Goal: Information Seeking & Learning: Learn about a topic

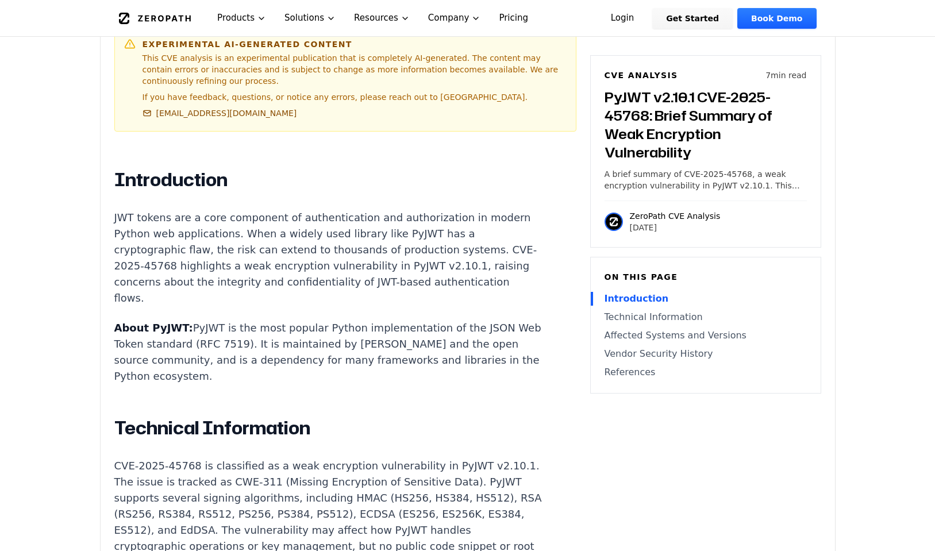
scroll to position [630, 0]
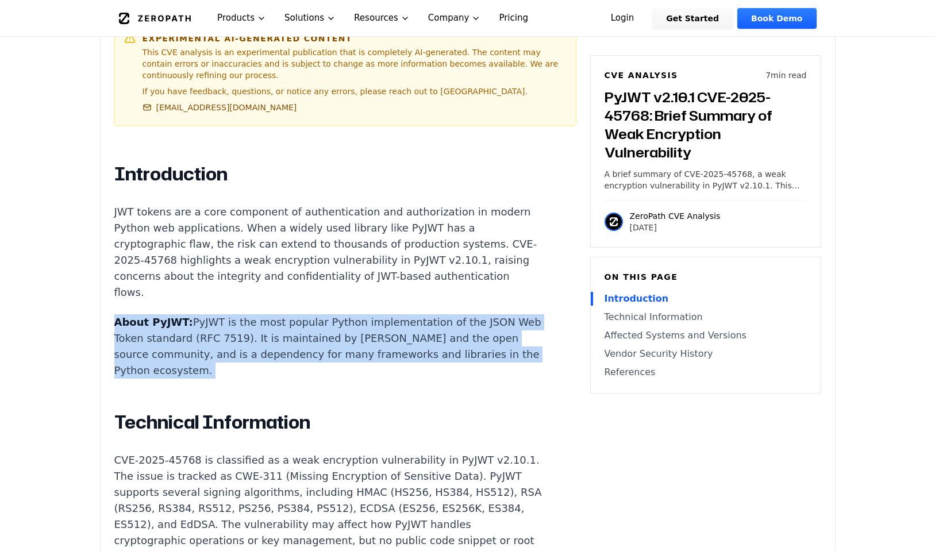
click at [318, 314] on p "About PyJWT: PyJWT is the most popular Python implementation of the JSON Web To…" at bounding box center [327, 346] width 427 height 64
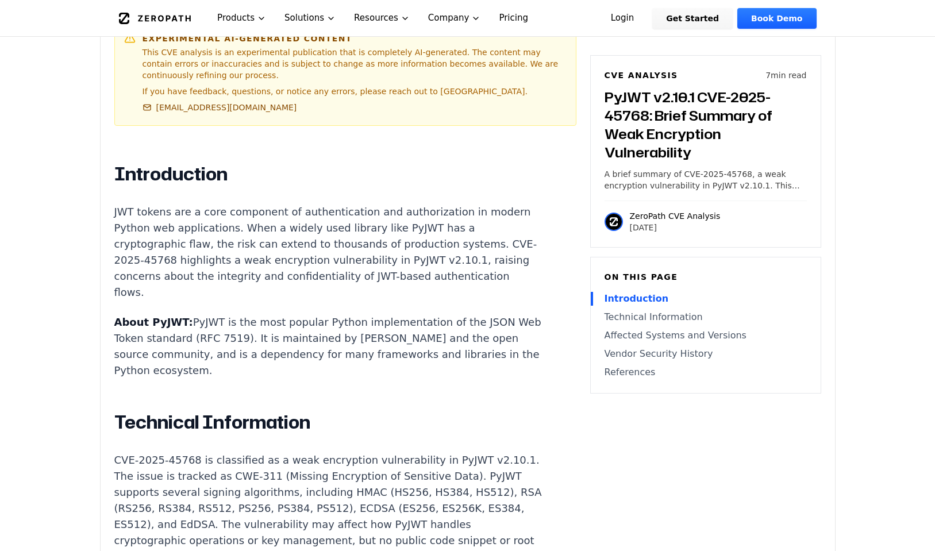
click at [318, 314] on p "About PyJWT: PyJWT is the most popular Python implementation of the JSON Web To…" at bounding box center [327, 346] width 427 height 64
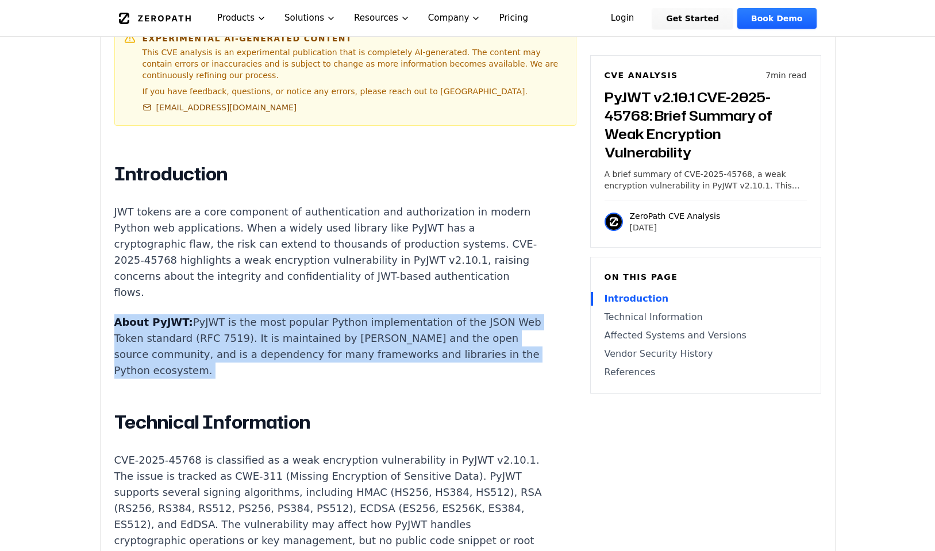
scroll to position [785, 0]
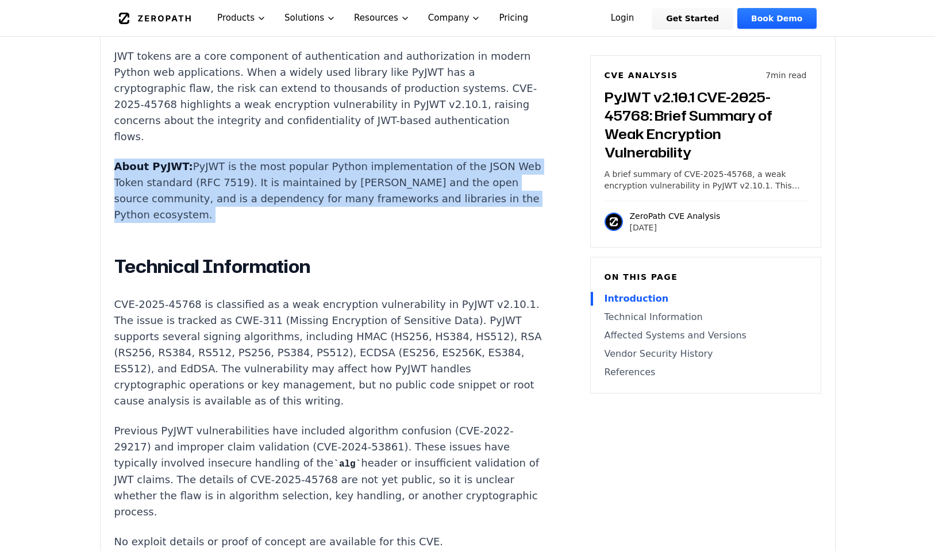
click at [318, 299] on p "CVE-2025-45768 is classified as a weak encryption vulnerability in PyJWT v2.10.…" at bounding box center [327, 352] width 427 height 113
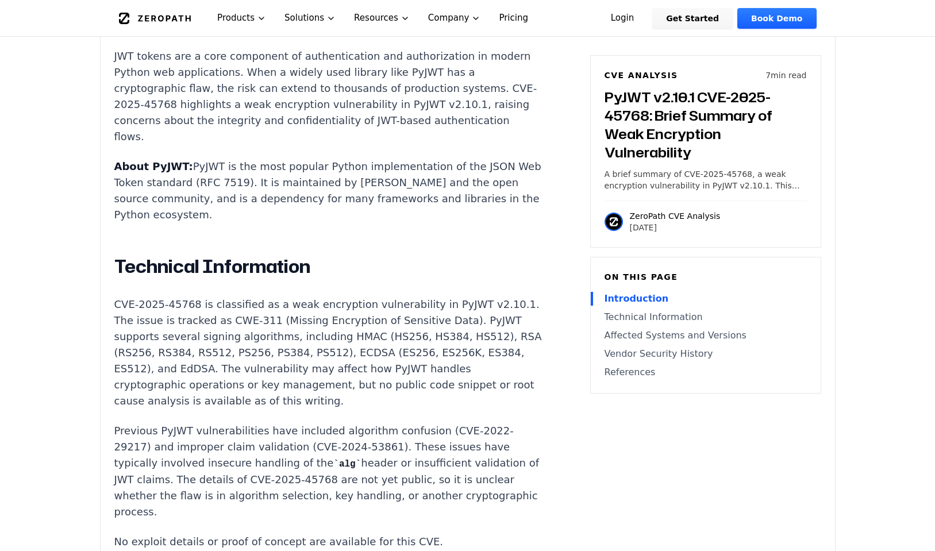
click at [318, 299] on p "CVE-2025-45768 is classified as a weak encryption vulnerability in PyJWT v2.10.…" at bounding box center [327, 352] width 427 height 113
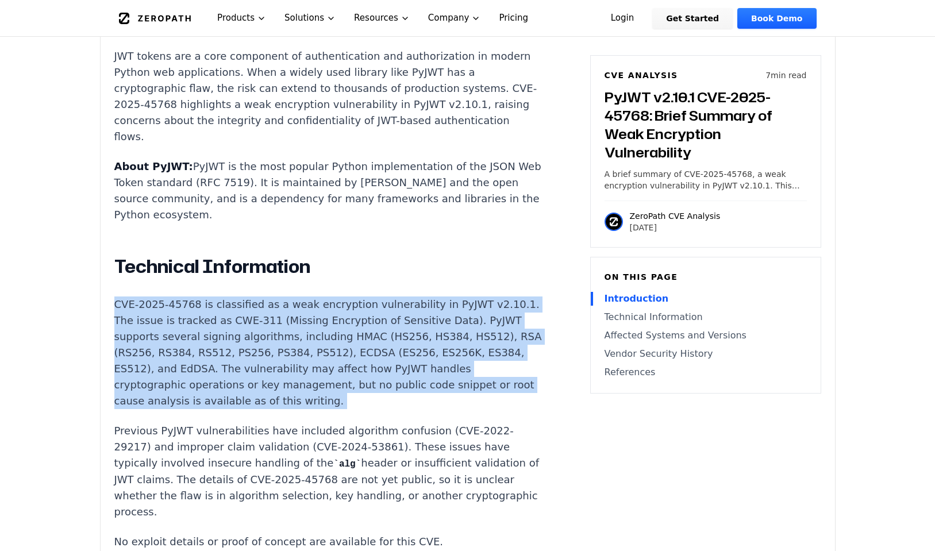
click at [318, 299] on p "CVE-2025-45768 is classified as a weak encryption vulnerability in PyJWT v2.10.…" at bounding box center [327, 352] width 427 height 113
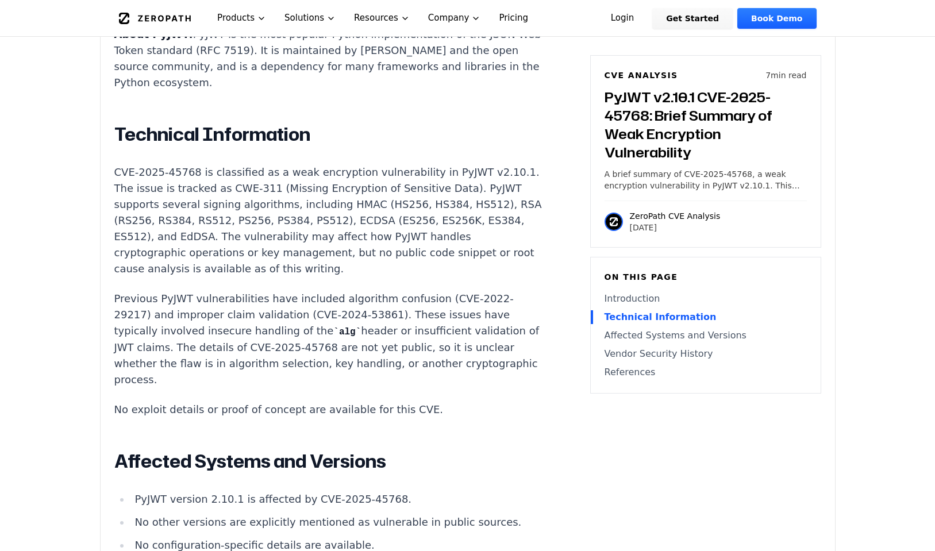
scroll to position [944, 0]
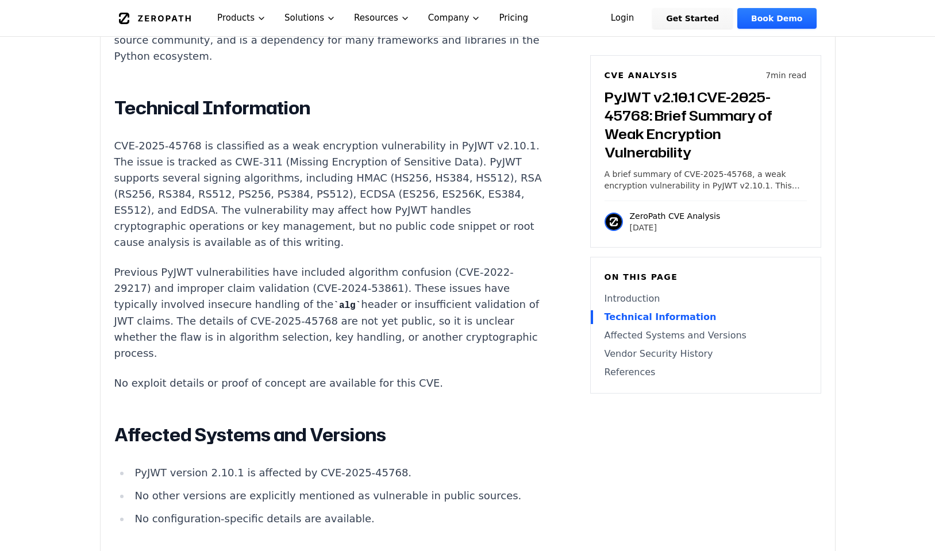
click at [324, 264] on p "Previous PyJWT vulnerabilities have included algorithm confusion (CVE-2022-2921…" at bounding box center [327, 312] width 427 height 97
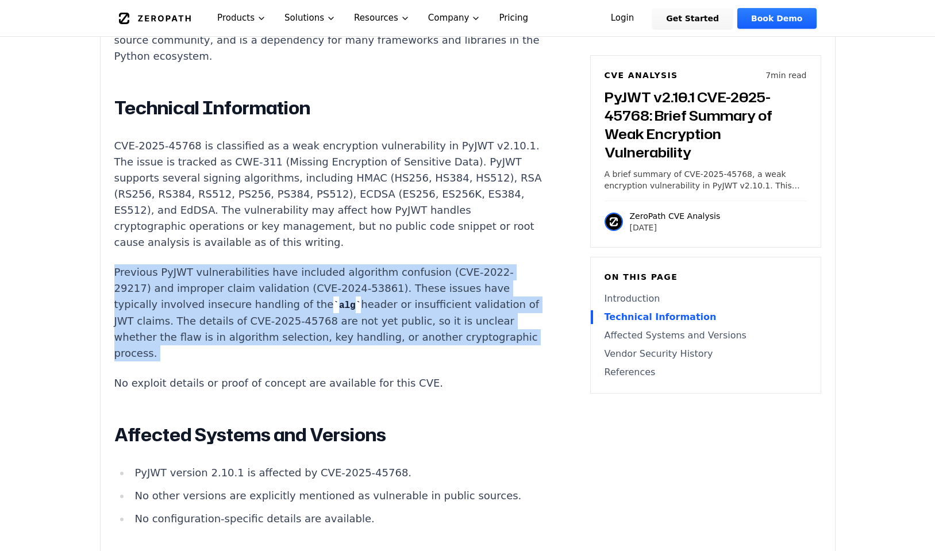
click at [324, 264] on p "Previous PyJWT vulnerabilities have included algorithm confusion (CVE-2022-2921…" at bounding box center [327, 312] width 427 height 97
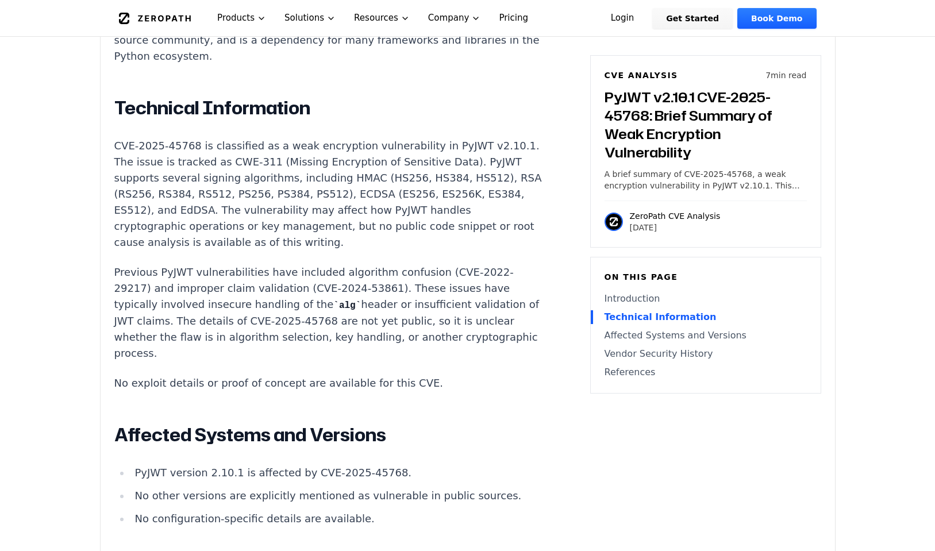
click at [324, 264] on p "Previous PyJWT vulnerabilities have included algorithm confusion (CVE-2022-2921…" at bounding box center [327, 312] width 427 height 97
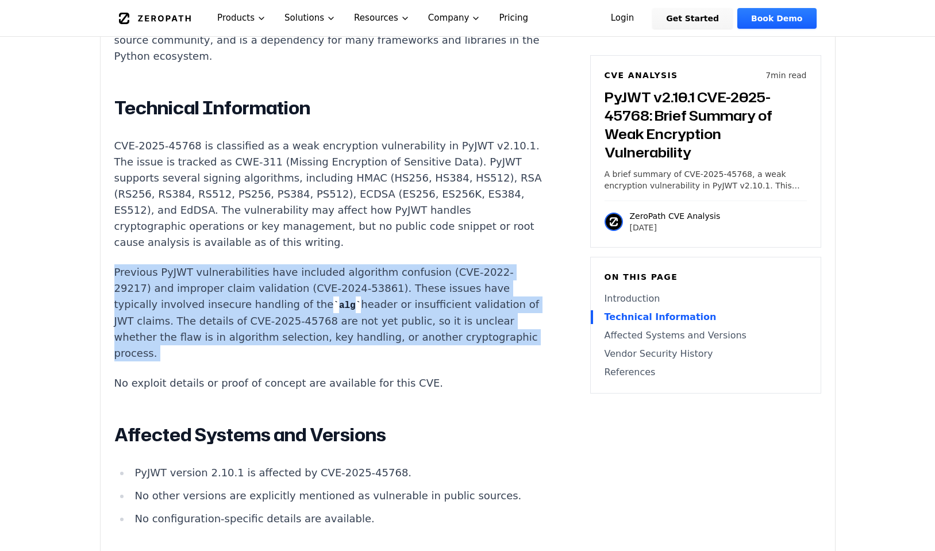
click at [324, 264] on p "Previous PyJWT vulnerabilities have included algorithm confusion (CVE-2022-2921…" at bounding box center [327, 312] width 427 height 97
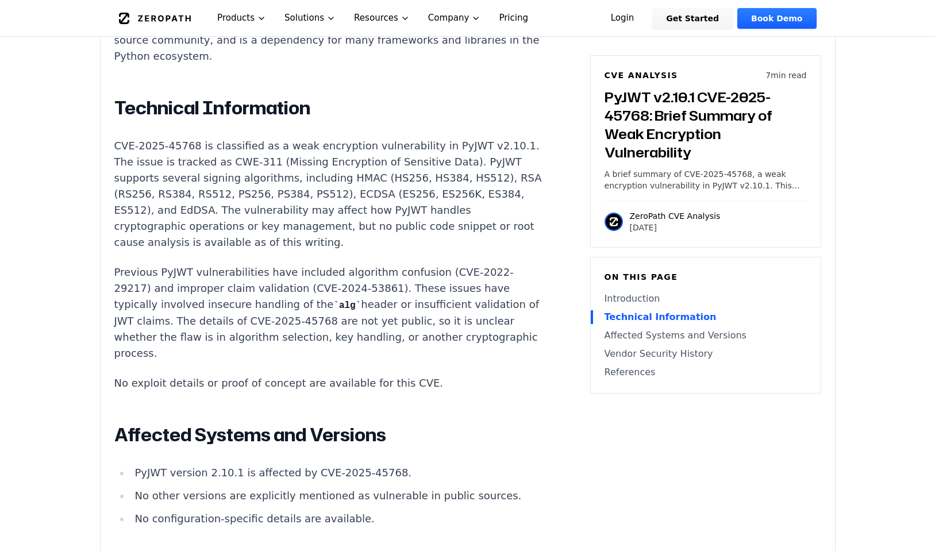
click at [324, 264] on p "Previous PyJWT vulnerabilities have included algorithm confusion (CVE-2022-2921…" at bounding box center [327, 312] width 427 height 97
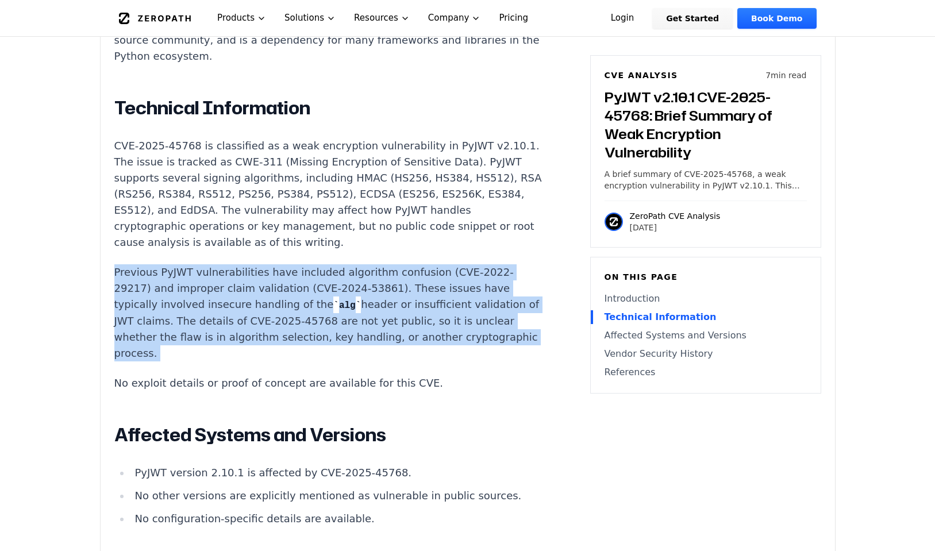
click at [324, 264] on p "Previous PyJWT vulnerabilities have included algorithm confusion (CVE-2022-2921…" at bounding box center [327, 312] width 427 height 97
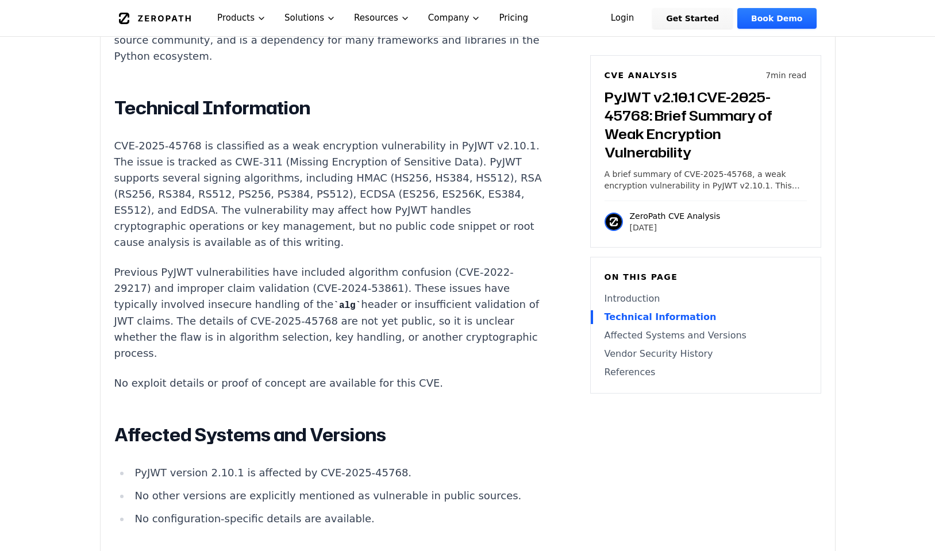
click at [324, 264] on p "Previous PyJWT vulnerabilities have included algorithm confusion (CVE-2022-2921…" at bounding box center [327, 312] width 427 height 97
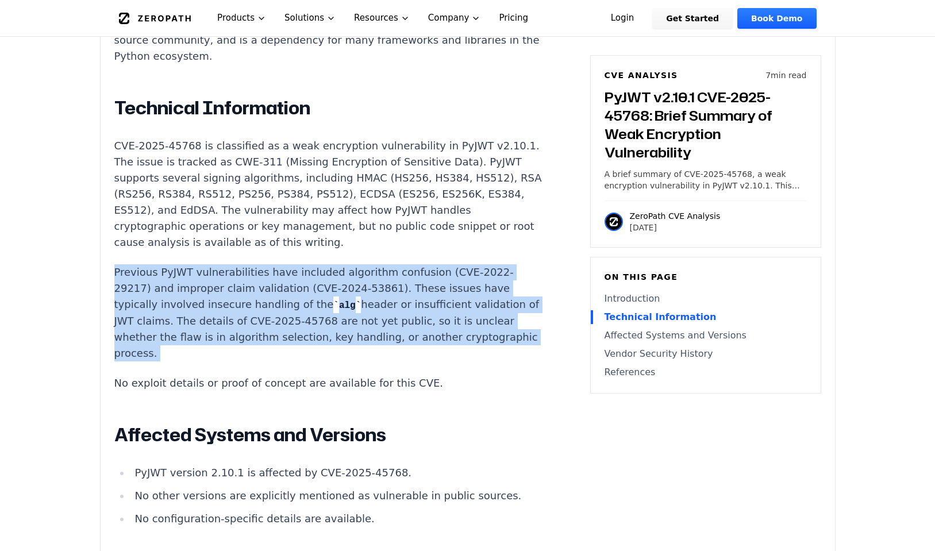
click at [324, 264] on p "Previous PyJWT vulnerabilities have included algorithm confusion (CVE-2022-2921…" at bounding box center [327, 312] width 427 height 97
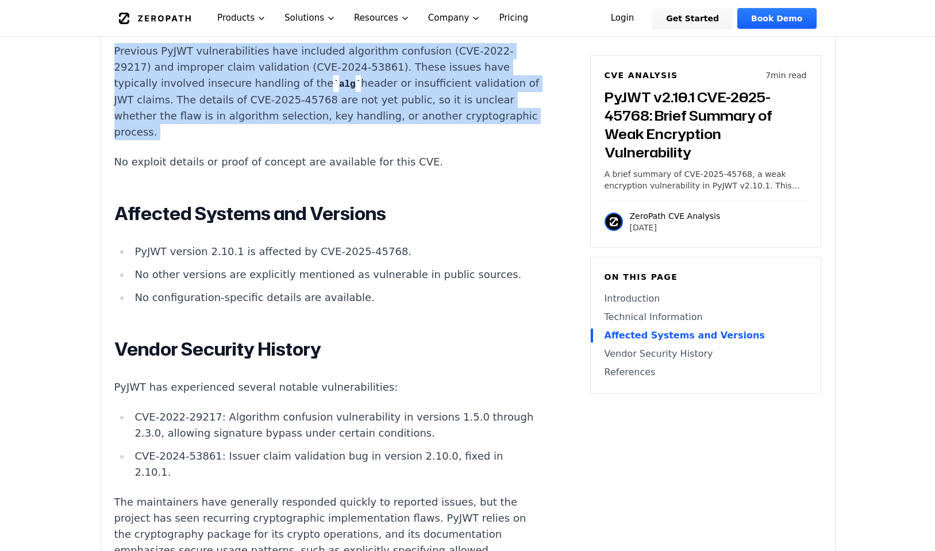
scroll to position [1366, 0]
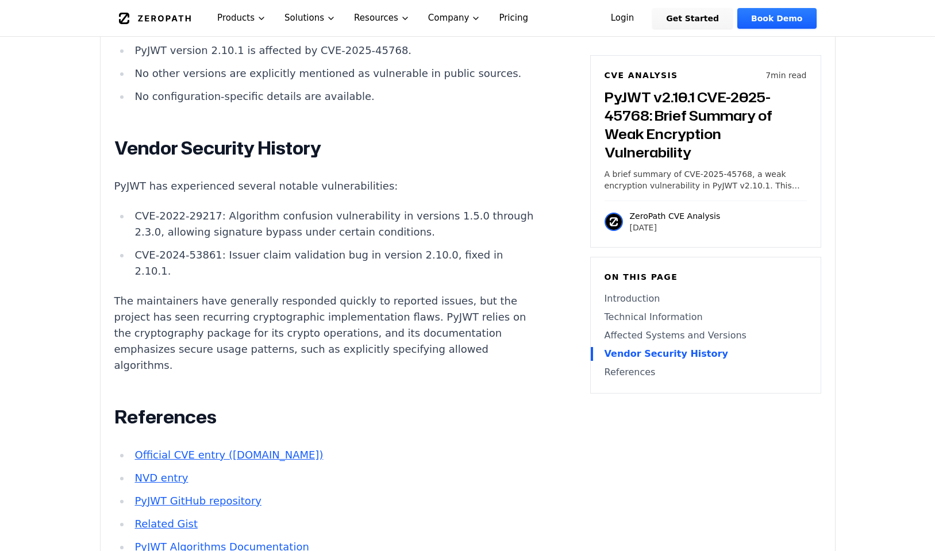
click at [324, 293] on p "The maintainers have generally responded quickly to reported issues, but the pr…" at bounding box center [327, 333] width 427 height 80
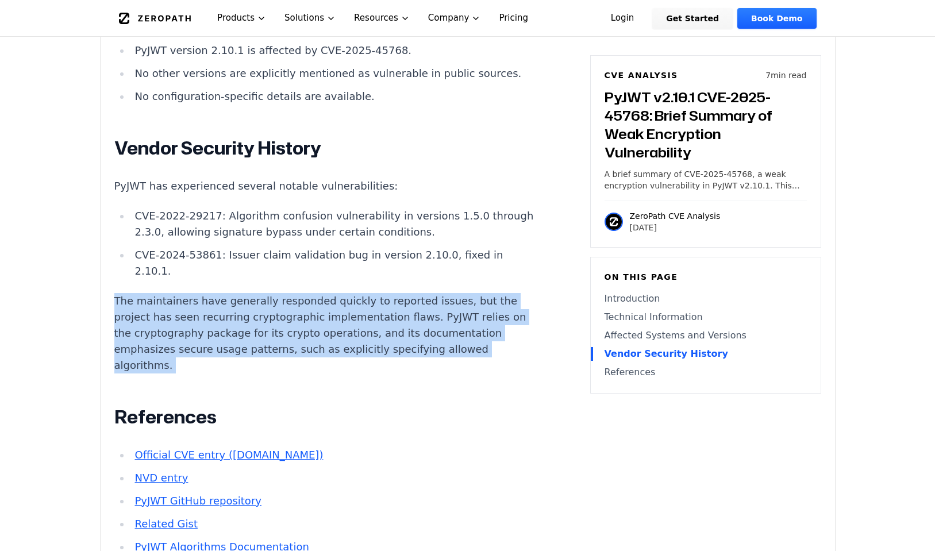
click at [324, 293] on p "The maintainers have generally responded quickly to reported issues, but the pr…" at bounding box center [327, 333] width 427 height 80
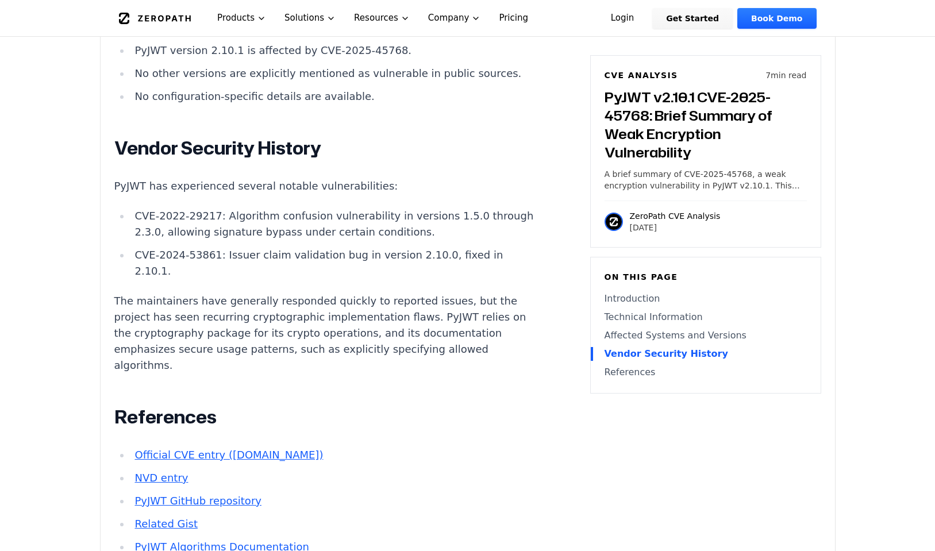
click at [324, 293] on p "The maintainers have generally responded quickly to reported issues, but the pr…" at bounding box center [327, 333] width 427 height 80
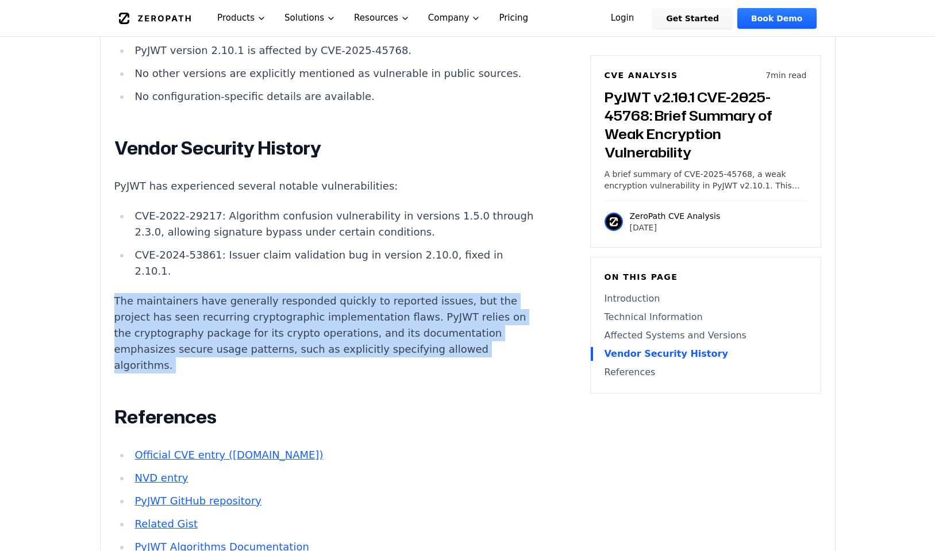
click at [324, 293] on p "The maintainers have generally responded quickly to reported issues, but the pr…" at bounding box center [327, 333] width 427 height 80
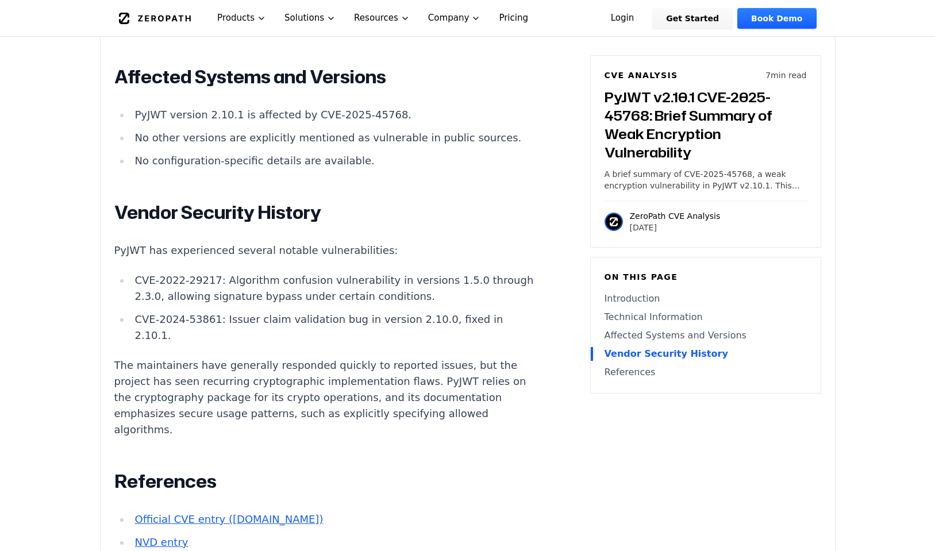
scroll to position [1293, 0]
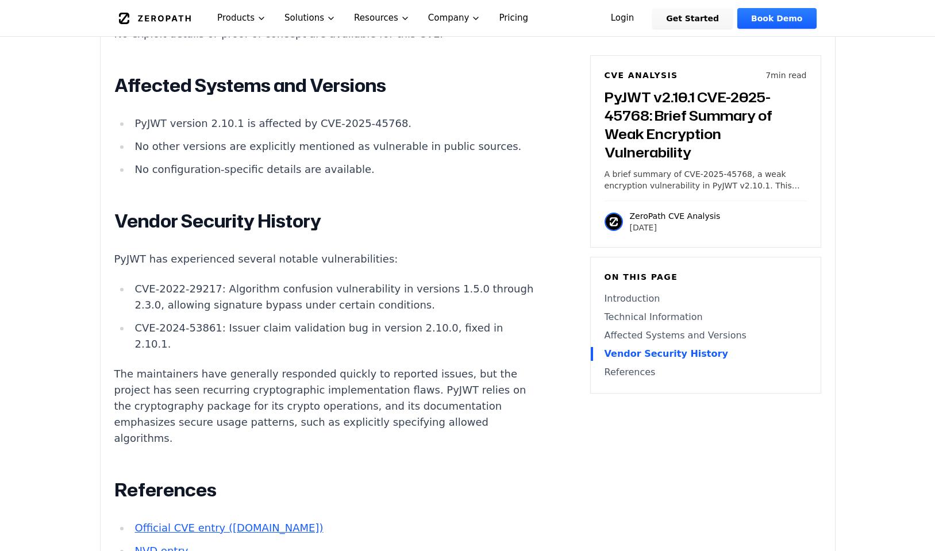
click at [324, 320] on li "CVE-2024-53861: Issuer claim validation bug in version 2.10.0, fixed in 2.10.1." at bounding box center [335, 336] width 411 height 32
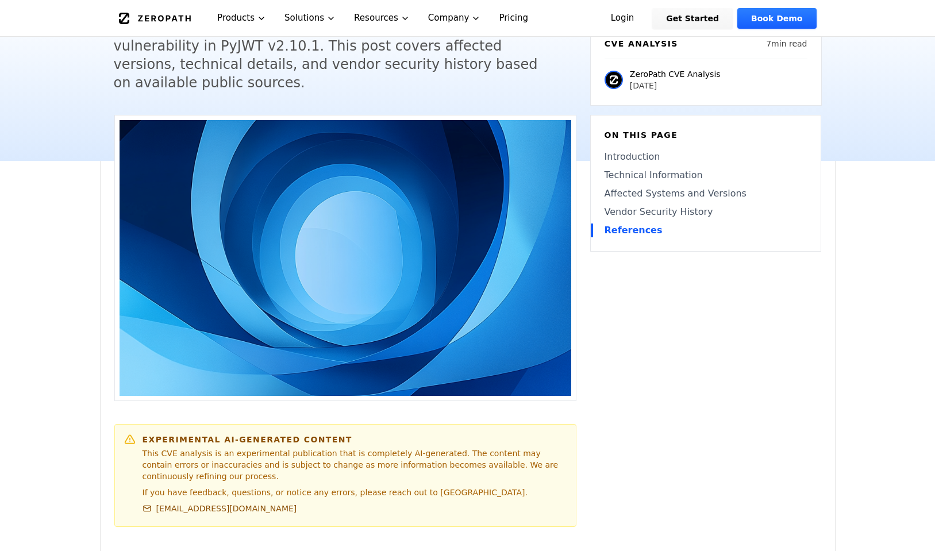
scroll to position [0, 0]
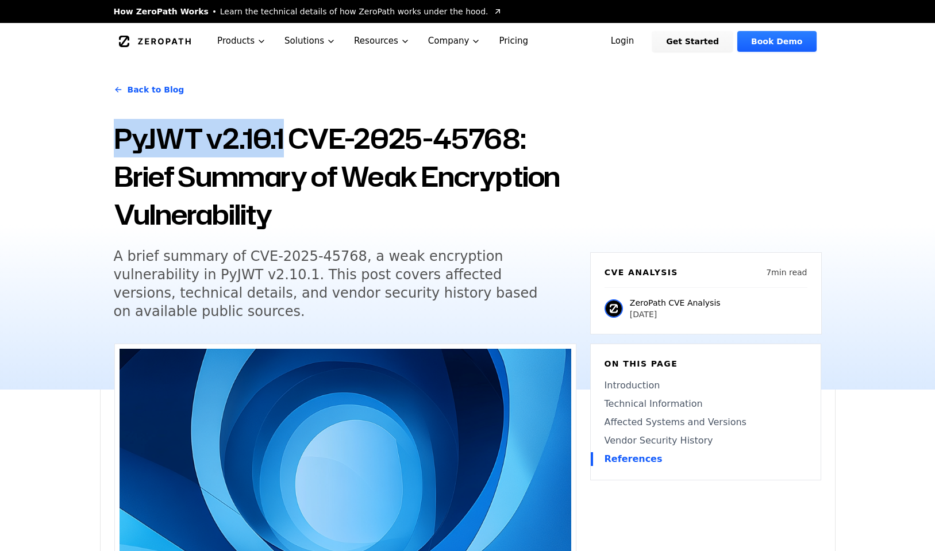
copy h1 "PyJWT v2.10.1"
drag, startPoint x: 114, startPoint y: 134, endPoint x: 286, endPoint y: 144, distance: 171.5
click at [286, 144] on h1 "PyJWT v2.10.1 CVE-2025-45768: Brief Summary of Weak Encryption Vulnerability" at bounding box center [345, 177] width 463 height 114
